Goal: Task Accomplishment & Management: Use online tool/utility

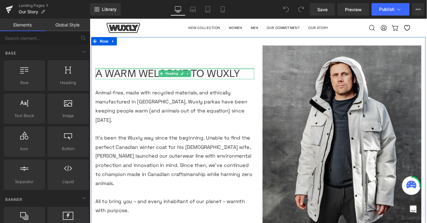
click at [229, 75] on div at bounding box center [184, 74] width 177 height 2
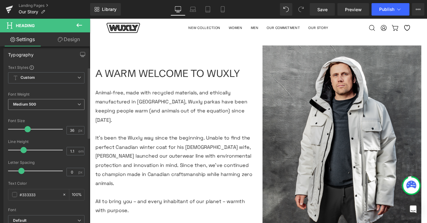
scroll to position [53, 0]
click at [72, 131] on input "36" at bounding box center [72, 130] width 11 height 8
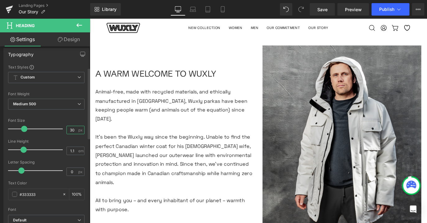
type input "30"
click at [44, 78] on span "Custom Setup Global Style" at bounding box center [46, 77] width 77 height 11
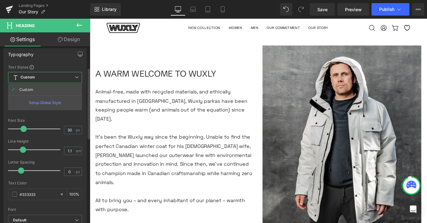
click at [44, 78] on span "Custom Setup Global Style" at bounding box center [45, 77] width 74 height 11
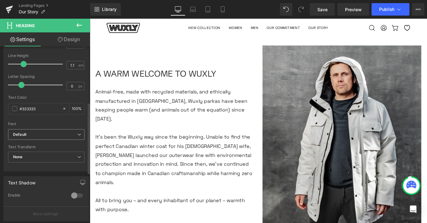
scroll to position [139, 0]
click at [37, 131] on b "Default" at bounding box center [45, 133] width 64 height 5
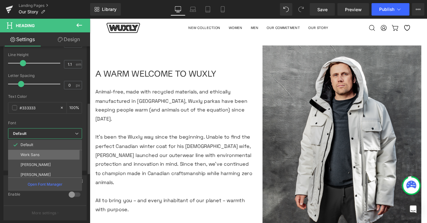
scroll to position [32, 0]
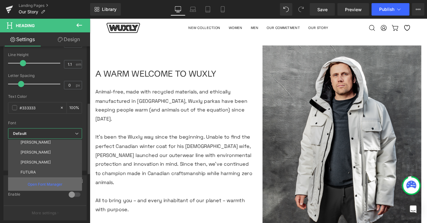
click at [32, 186] on p "Open Font Manager" at bounding box center [45, 184] width 35 height 6
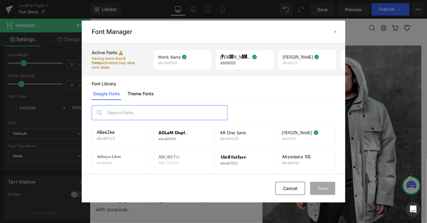
click at [115, 111] on input "text" at bounding box center [166, 112] width 123 height 14
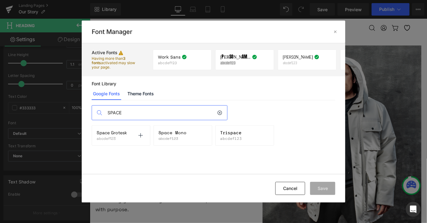
type input "SPACE"
click at [114, 131] on span "Space Grotesk" at bounding box center [112, 132] width 30 height 5
click at [137, 135] on p at bounding box center [141, 135] width 10 height 10
click at [326, 192] on button "Save" at bounding box center [322, 188] width 25 height 13
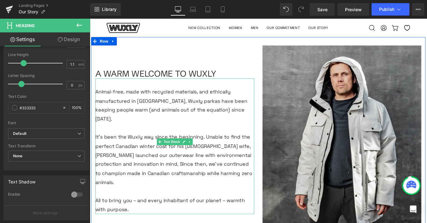
click at [205, 113] on p "Animal-free, made with recycled materials, and ethically manufactured in [GEOGR…" at bounding box center [184, 115] width 177 height 40
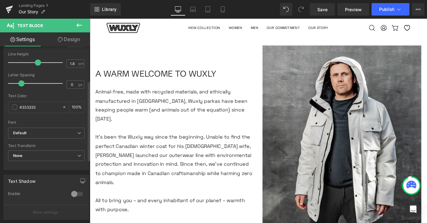
scroll to position [101, 0]
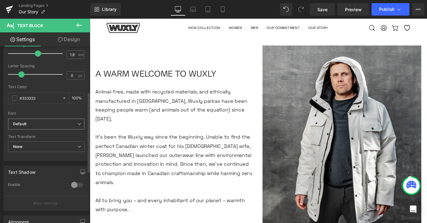
click at [72, 124] on b "Default" at bounding box center [45, 123] width 64 height 5
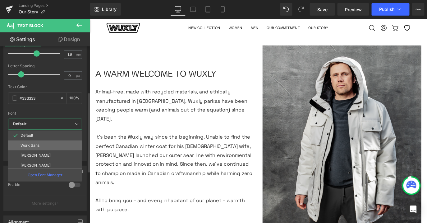
scroll to position [42, 0]
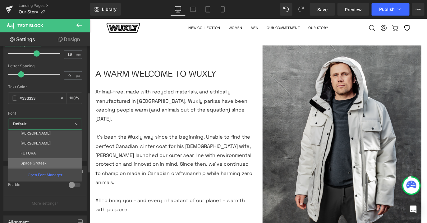
click at [61, 160] on li "Space Grotesk" at bounding box center [46, 163] width 77 height 10
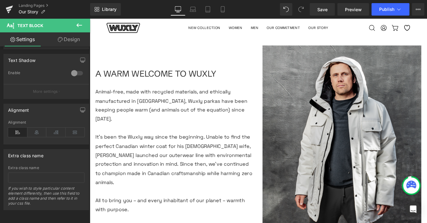
scroll to position [371, 0]
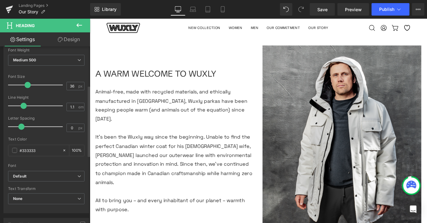
scroll to position [97, 0]
click at [41, 194] on span "None" at bounding box center [46, 198] width 77 height 11
click at [46, 184] on div "Default Work Sans [PERSON_NAME] [PERSON_NAME] FUTURA Space Grotesk Default Defa…" at bounding box center [46, 178] width 77 height 16
click at [46, 174] on b "Default" at bounding box center [45, 175] width 64 height 5
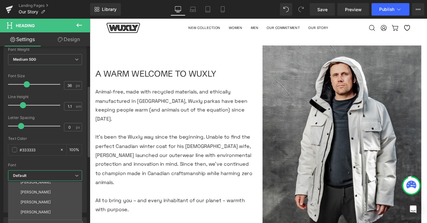
scroll to position [42, 0]
click at [41, 212] on p "Space Grotesk" at bounding box center [34, 214] width 26 height 4
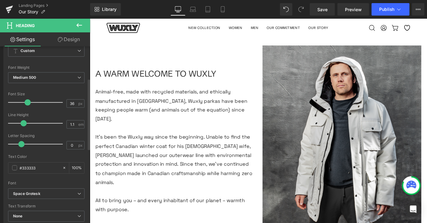
scroll to position [79, 0]
click at [55, 84] on div "Medium 500 Thin 100 Semi Thin 200 Light 300 Regular 400 Medium 500 Semi Bold 60…" at bounding box center [46, 79] width 77 height 14
click at [55, 80] on span "Medium 500" at bounding box center [46, 77] width 77 height 11
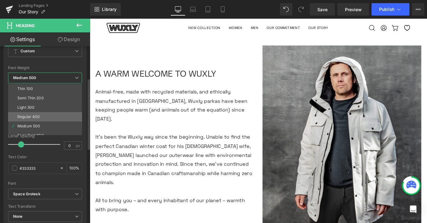
click at [44, 114] on li "Regular 400" at bounding box center [46, 116] width 77 height 9
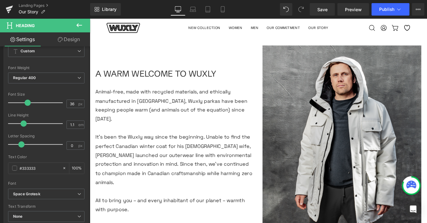
scroll to position [0, 0]
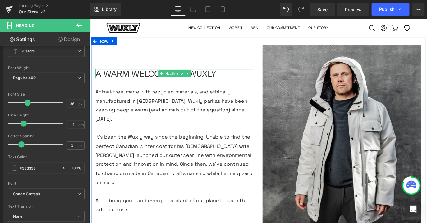
click at [149, 82] on h1 "A WARM WELCOME TO WUXLY" at bounding box center [184, 80] width 177 height 10
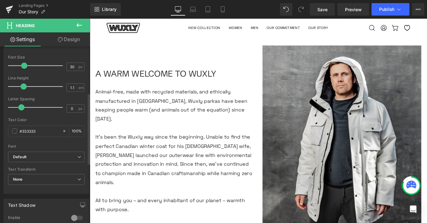
scroll to position [117, 0]
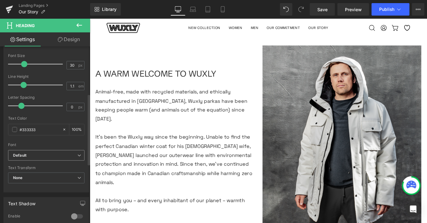
click at [51, 156] on b "Default" at bounding box center [45, 155] width 64 height 5
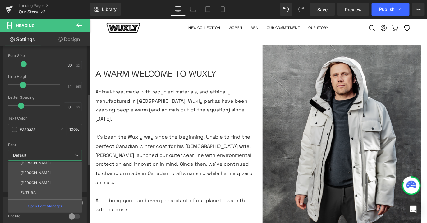
scroll to position [42, 0]
click at [43, 195] on p "Space Grotesk" at bounding box center [34, 194] width 26 height 4
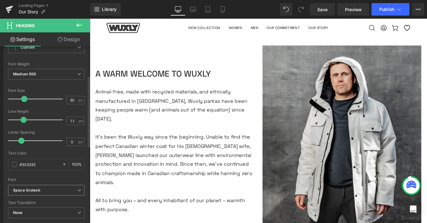
scroll to position [37, 0]
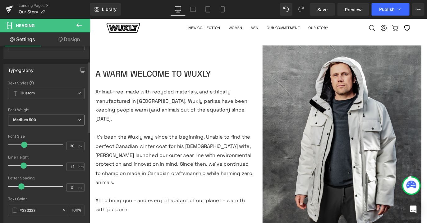
click at [47, 120] on span "Medium 500" at bounding box center [46, 119] width 77 height 11
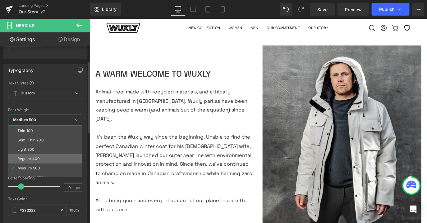
click at [39, 154] on li "Regular 400" at bounding box center [46, 158] width 77 height 9
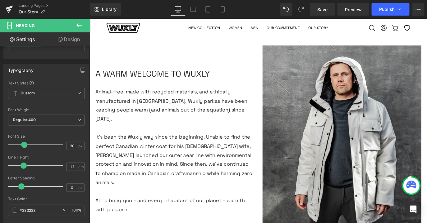
scroll to position [375, 0]
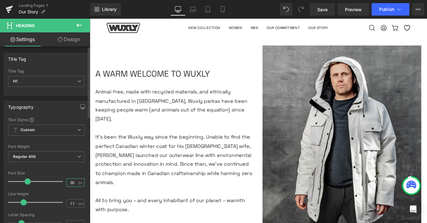
click at [71, 181] on input "36" at bounding box center [72, 183] width 11 height 8
type input "30"
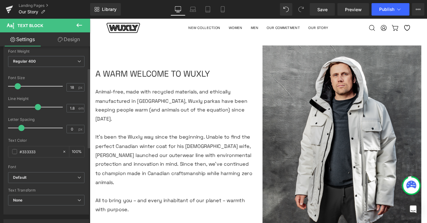
scroll to position [56, 0]
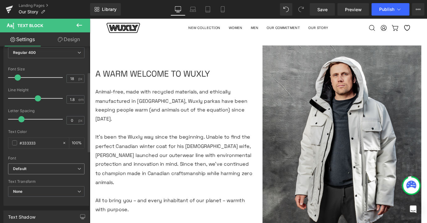
click at [60, 170] on b "Default" at bounding box center [45, 168] width 64 height 5
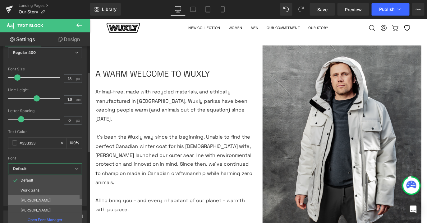
scroll to position [42, 0]
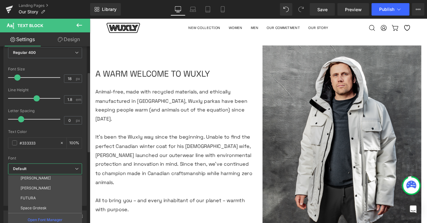
click at [50, 208] on li "Space Grotesk" at bounding box center [46, 208] width 77 height 10
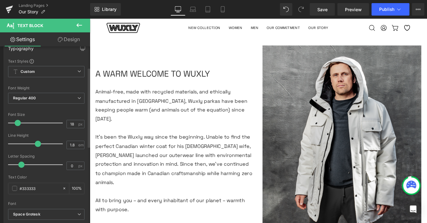
scroll to position [0, 0]
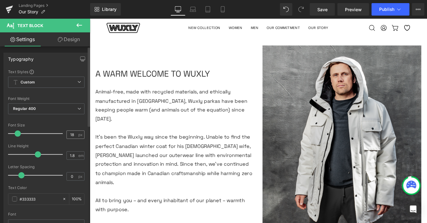
click at [75, 134] on div "18 px" at bounding box center [76, 134] width 18 height 8
click at [73, 133] on input "18" at bounding box center [72, 135] width 11 height 8
type input "16"
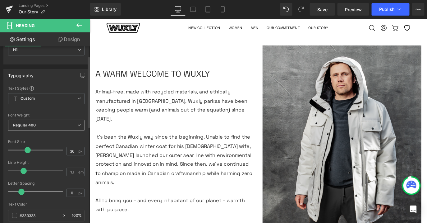
scroll to position [33, 0]
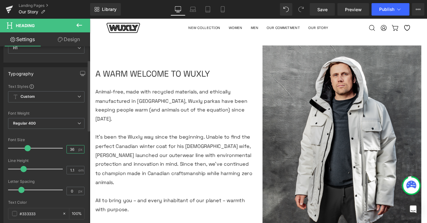
click at [71, 148] on input "36" at bounding box center [72, 149] width 11 height 8
click at [73, 149] on input "36" at bounding box center [72, 149] width 11 height 8
type input "3"
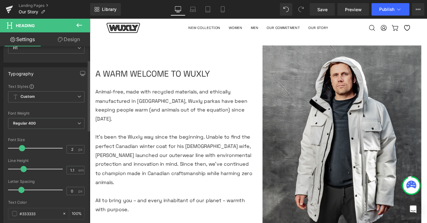
type input "25"
click at [142, 85] on h1 "A WARM WELCOME TO WUXLY" at bounding box center [184, 80] width 177 height 10
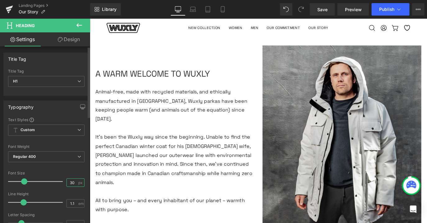
click at [71, 180] on input "30" at bounding box center [72, 183] width 11 height 8
click at [72, 183] on input "30" at bounding box center [72, 183] width 11 height 8
type input "3"
type input "25"
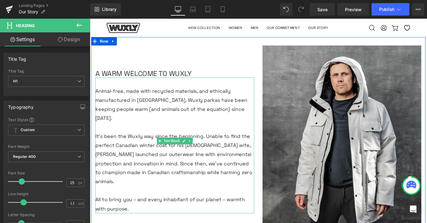
click at [147, 128] on p "Animal-free, made with recycled materials, and ethically manufactured in [GEOGR…" at bounding box center [184, 114] width 177 height 40
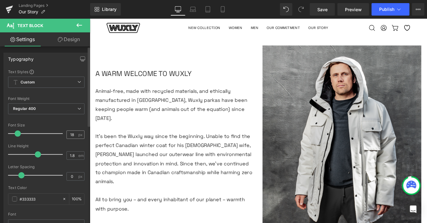
click at [74, 133] on input "18" at bounding box center [72, 135] width 11 height 8
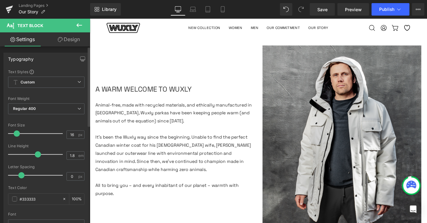
type input "16"
click at [73, 128] on div "Font Size 16 px" at bounding box center [46, 133] width 77 height 21
click at [326, 5] on link "Save" at bounding box center [322, 9] width 25 height 12
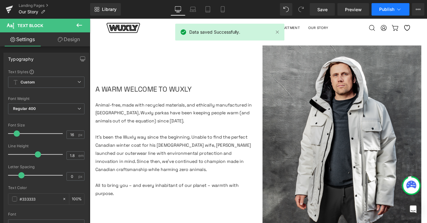
click at [386, 11] on span "Publish" at bounding box center [388, 9] width 16 height 5
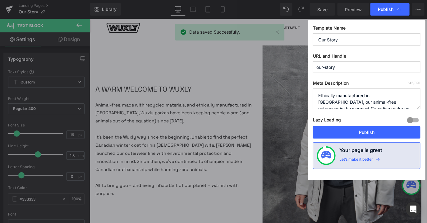
click at [336, 138] on div "Template Name Our Story URL and Handle our-story Meta Description 146 /320 Ethi…" at bounding box center [367, 100] width 118 height 160
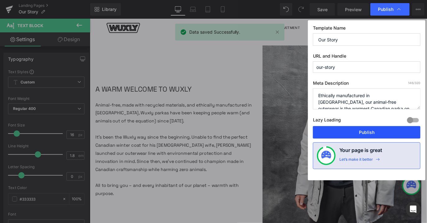
drag, startPoint x: 337, startPoint y: 133, endPoint x: 275, endPoint y: 128, distance: 61.5
click at [337, 133] on button "Publish" at bounding box center [367, 132] width 108 height 12
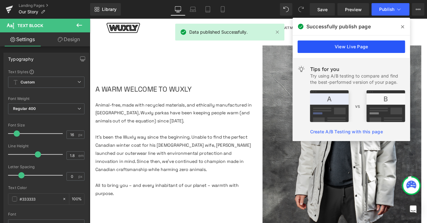
click at [342, 48] on link "View Live Page" at bounding box center [352, 46] width 108 height 12
